Goal: Transaction & Acquisition: Purchase product/service

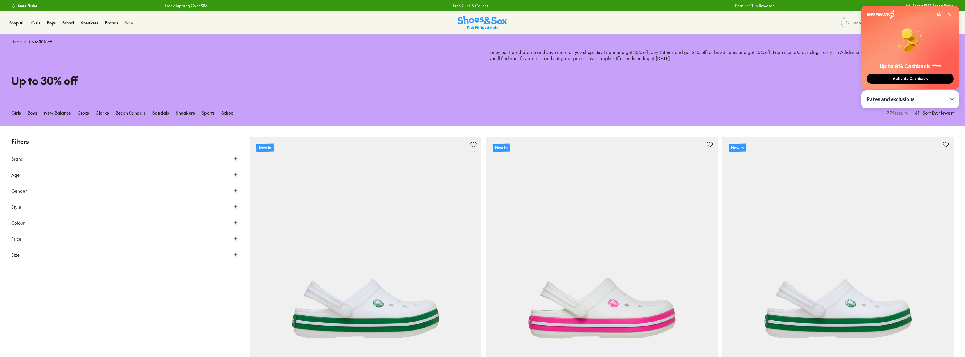
click at [71, 157] on button "Brand" at bounding box center [124, 159] width 227 height 16
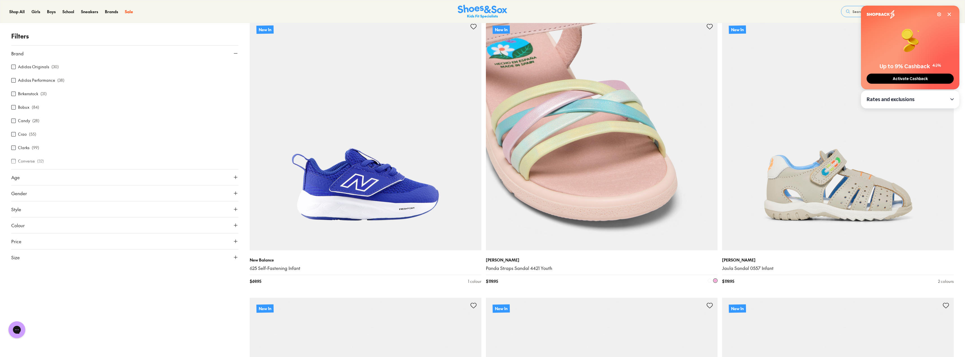
scroll to position [1237, 0]
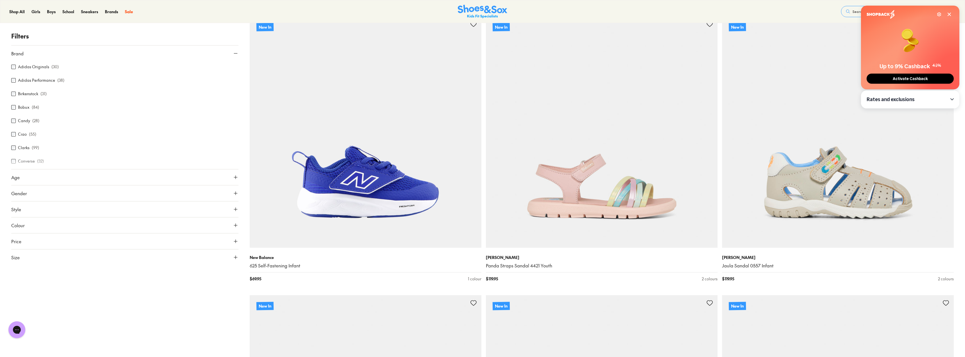
click at [234, 176] on icon at bounding box center [236, 178] width 6 height 6
click at [130, 190] on div "Youth ( 278 )" at bounding box center [182, 191] width 114 height 7
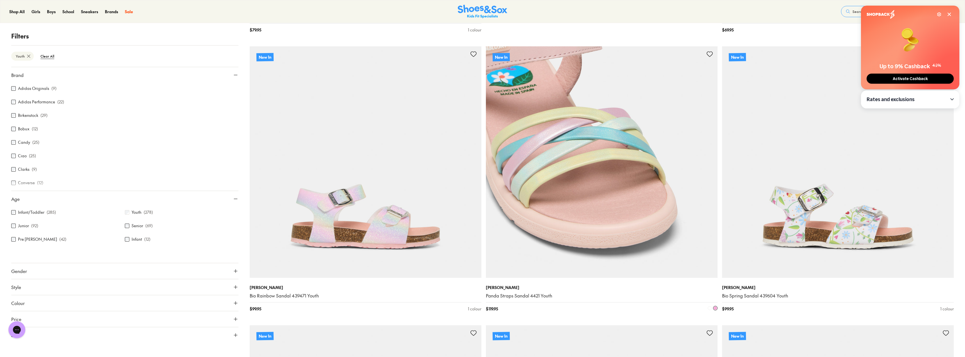
scroll to position [727, 0]
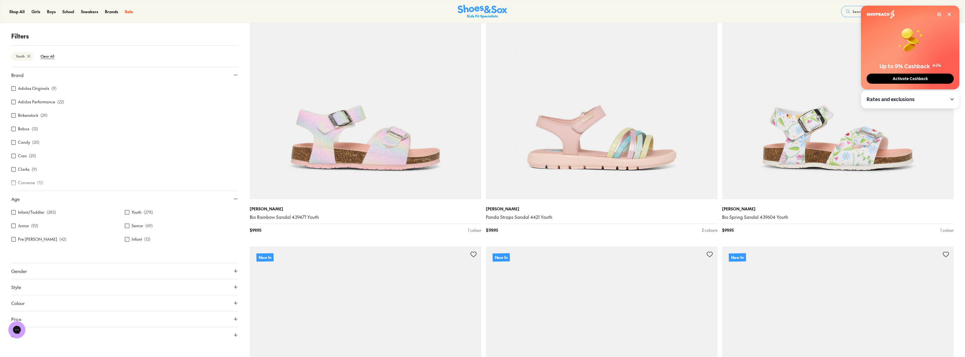
click at [25, 276] on button "Gender" at bounding box center [124, 271] width 227 height 16
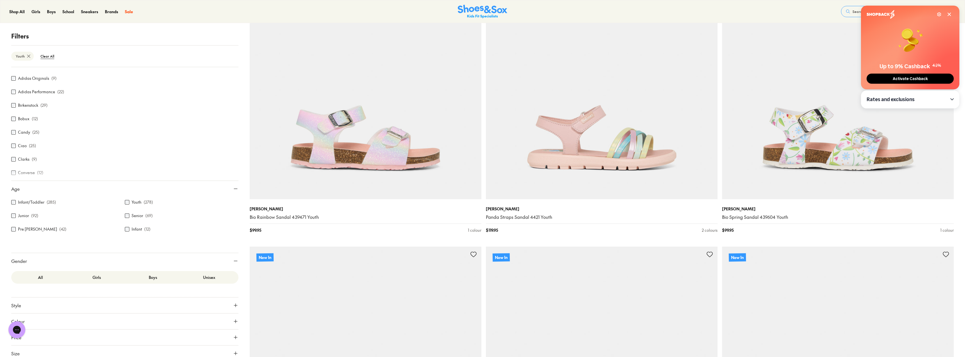
scroll to position [14, 0]
click at [153, 273] on label "Boys" at bounding box center [153, 273] width 56 height 10
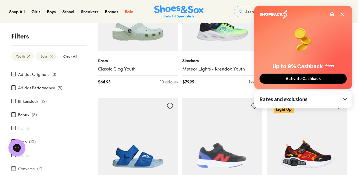
scroll to position [1154, 0]
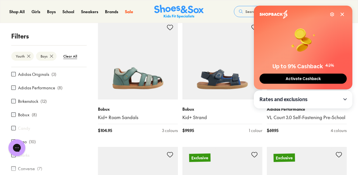
click at [342, 12] on icon at bounding box center [342, 14] width 4 height 4
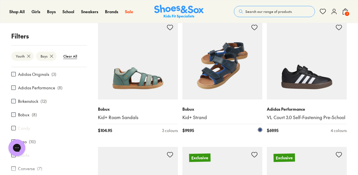
scroll to position [1258, 0]
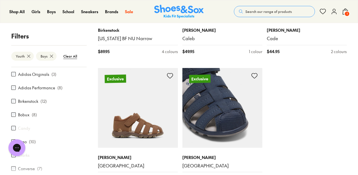
type input "***"
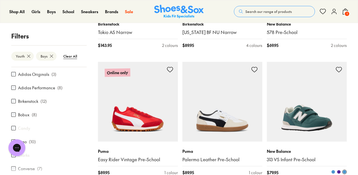
scroll to position [1773, 0]
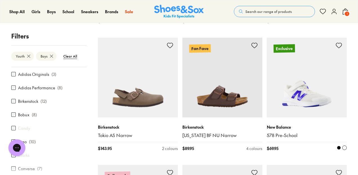
click at [309, 95] on img at bounding box center [307, 78] width 80 height 80
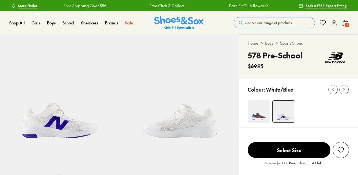
click at [260, 114] on img at bounding box center [258, 111] width 22 height 22
select select "*"
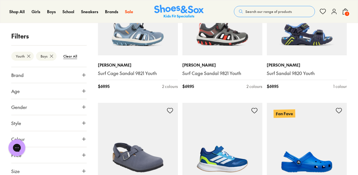
scroll to position [1330, 0]
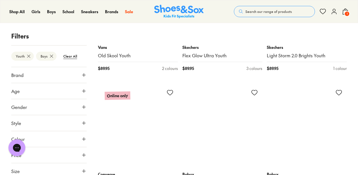
scroll to position [2773, 0]
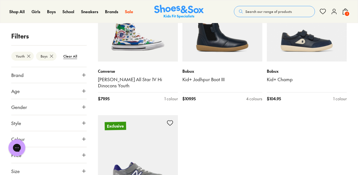
type input "***"
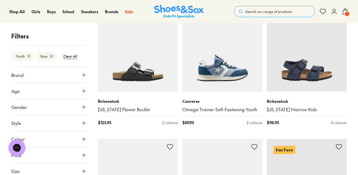
scroll to position [196, 0]
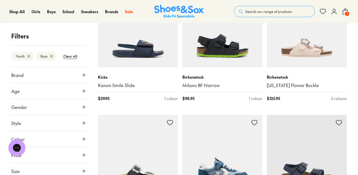
click at [346, 11] on icon at bounding box center [345, 11] width 7 height 7
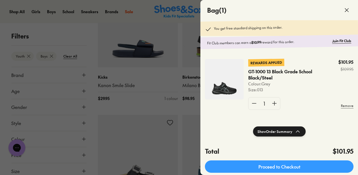
click at [346, 10] on use at bounding box center [346, 9] width 3 height 3
